Goal: Information Seeking & Learning: Understand process/instructions

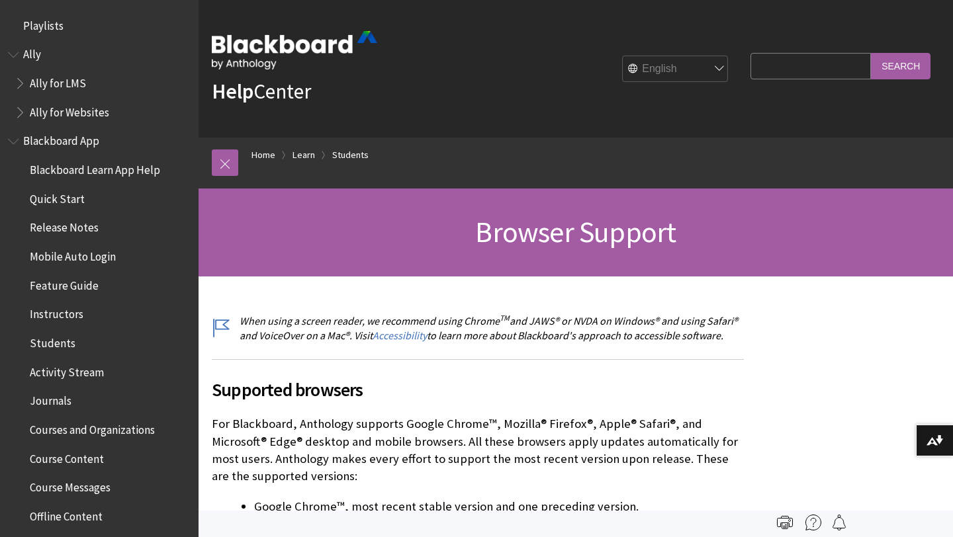
scroll to position [1390, 0]
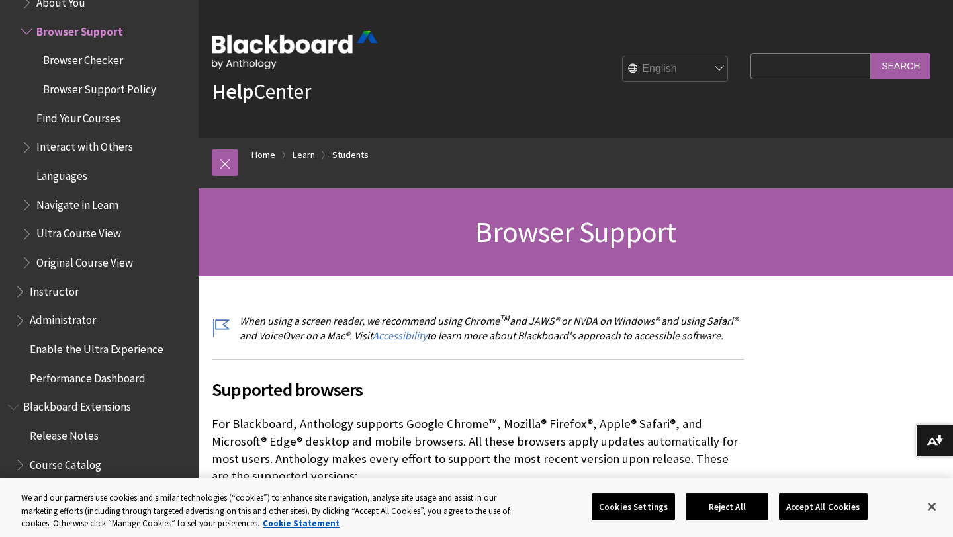
click at [58, 116] on span "Find Your Courses" at bounding box center [78, 116] width 84 height 18
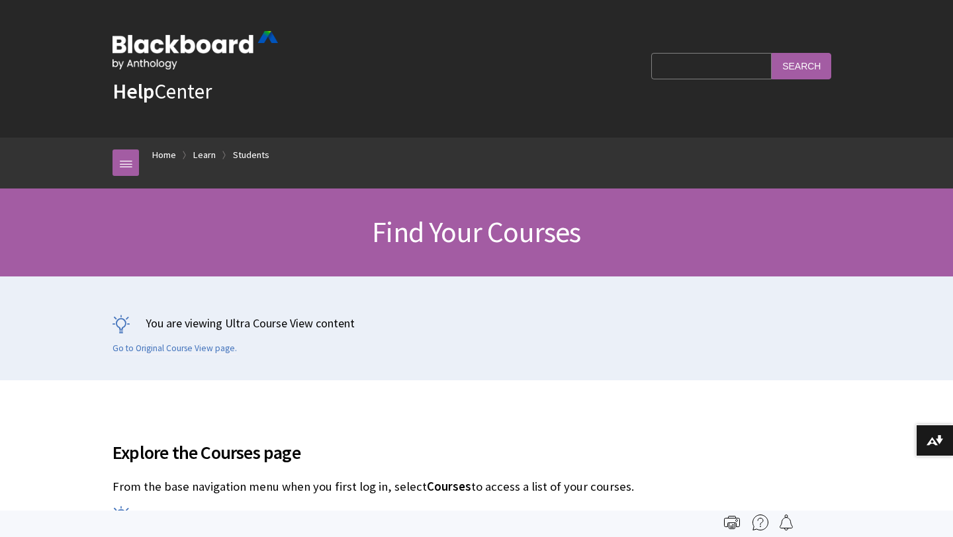
scroll to position [1419, 0]
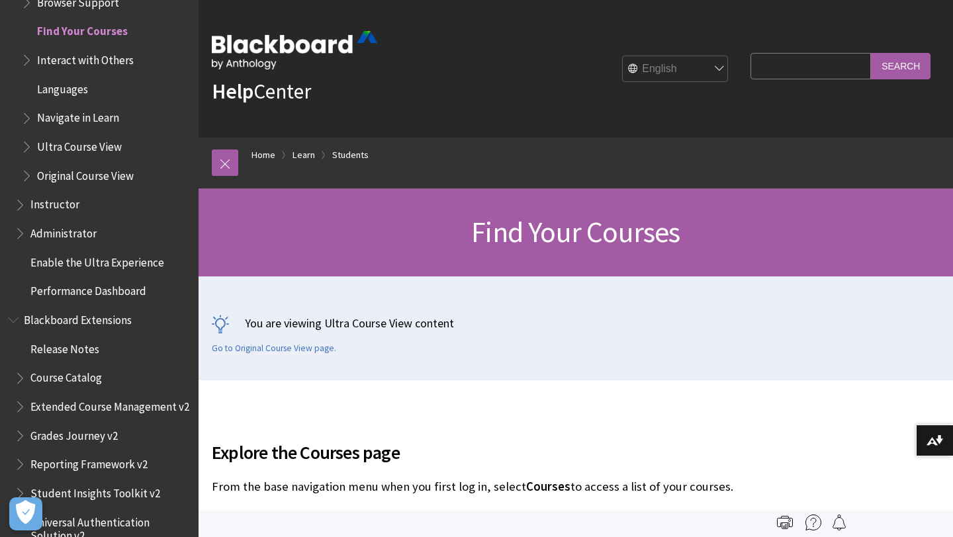
click at [586, 441] on span "Explore the Courses page" at bounding box center [478, 453] width 532 height 28
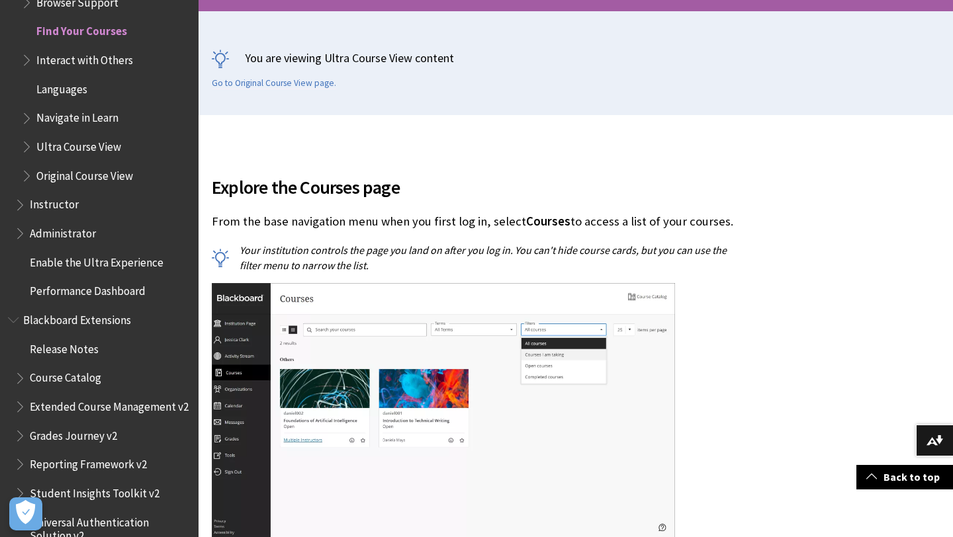
scroll to position [291, 0]
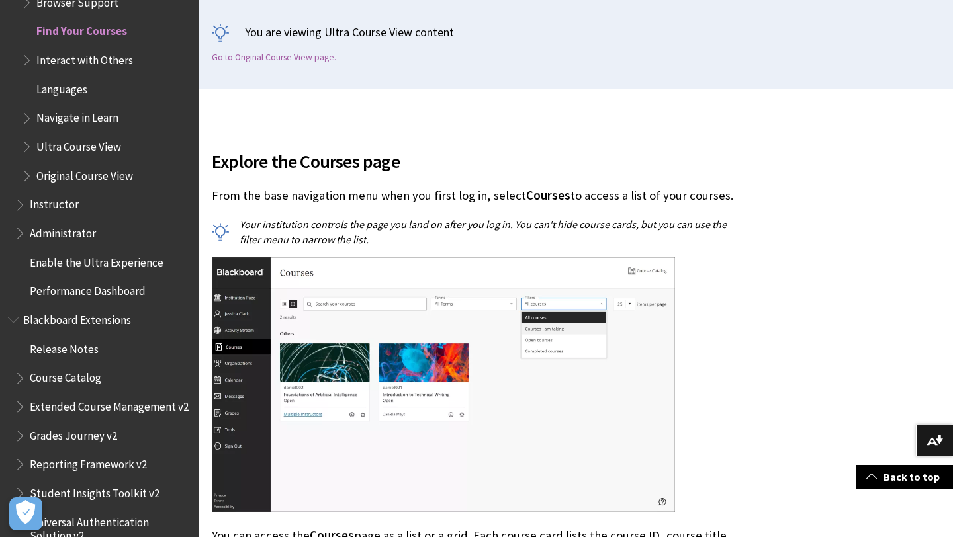
click at [250, 55] on link "Go to Original Course View page." at bounding box center [274, 58] width 124 height 12
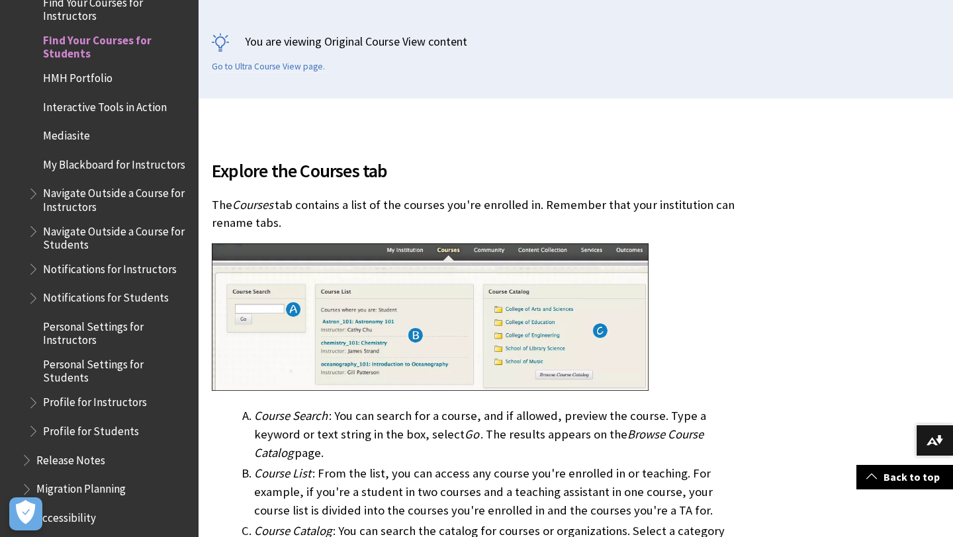
scroll to position [291, 0]
